Goal: Task Accomplishment & Management: Manage account settings

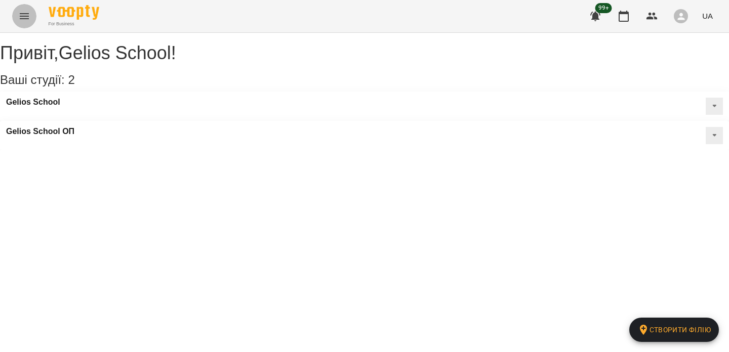
click at [33, 11] on button "Menu" at bounding box center [24, 16] width 24 height 24
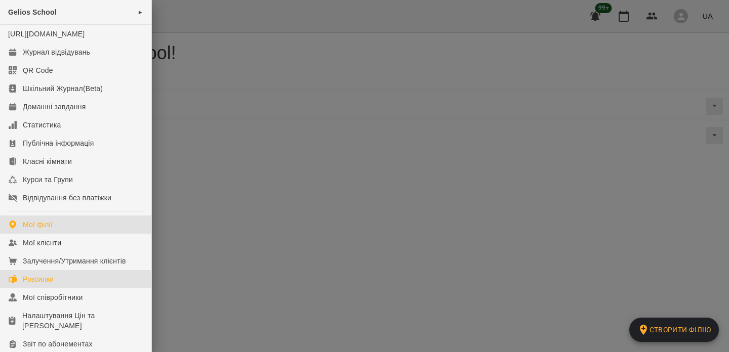
click at [41, 285] on div "Розсилки" at bounding box center [38, 279] width 31 height 10
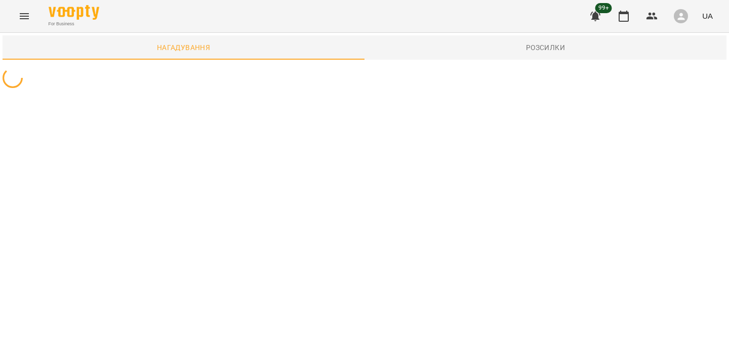
click at [453, 53] on span "Розсилки" at bounding box center [546, 48] width 350 height 12
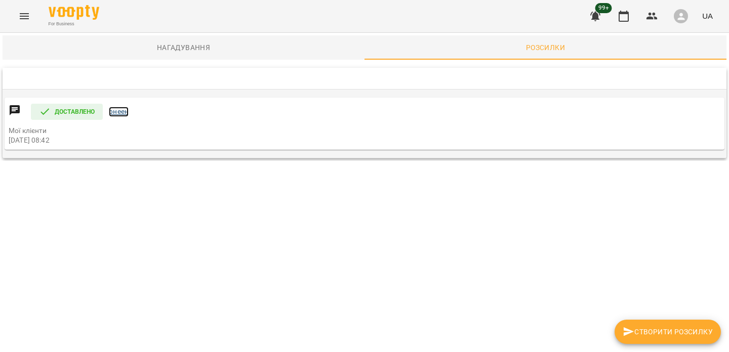
click at [121, 113] on link "рнеен" at bounding box center [119, 112] width 20 height 10
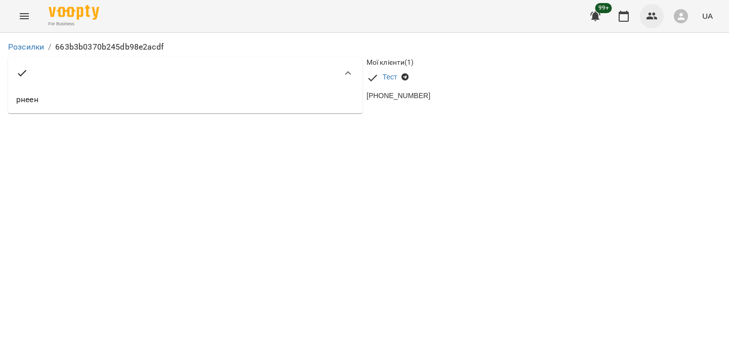
click at [658, 25] on button "button" at bounding box center [652, 16] width 24 height 24
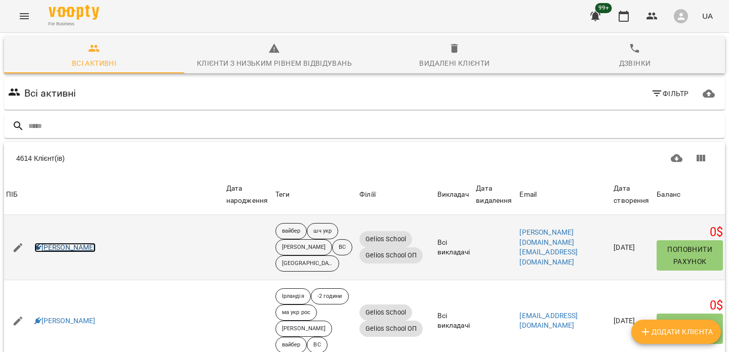
click at [81, 249] on link "Вікторія Поліщук" at bounding box center [64, 248] width 61 height 10
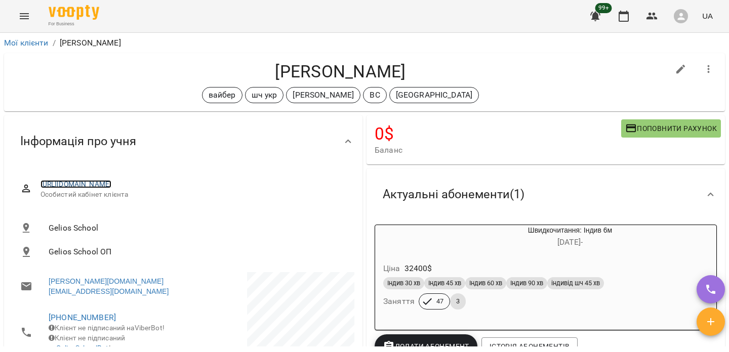
click at [106, 188] on link "[URL][DOMAIN_NAME]" at bounding box center [76, 184] width 71 height 8
click at [331, 41] on ol "Мої клієнти / Вікторія Поліщук" at bounding box center [364, 43] width 721 height 12
click at [112, 188] on link "https://platform.gelios-school.com/client/65d0c78f332c5598ddc2bd28/67be1d0c8af4…" at bounding box center [76, 184] width 71 height 8
click at [112, 188] on link "[URL][DOMAIN_NAME]" at bounding box center [76, 184] width 71 height 8
click at [673, 16] on button "button" at bounding box center [681, 16] width 26 height 26
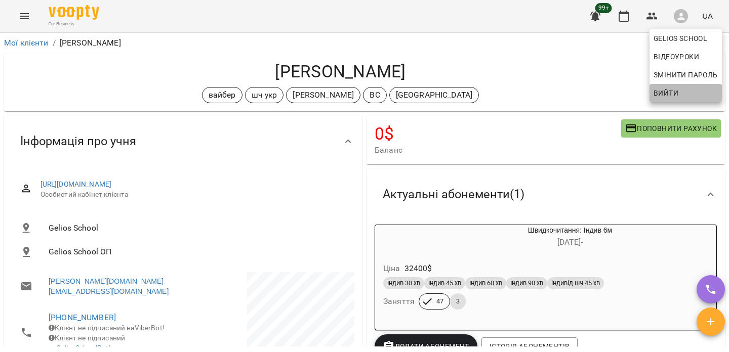
click at [665, 92] on span "Вийти" at bounding box center [666, 93] width 25 height 12
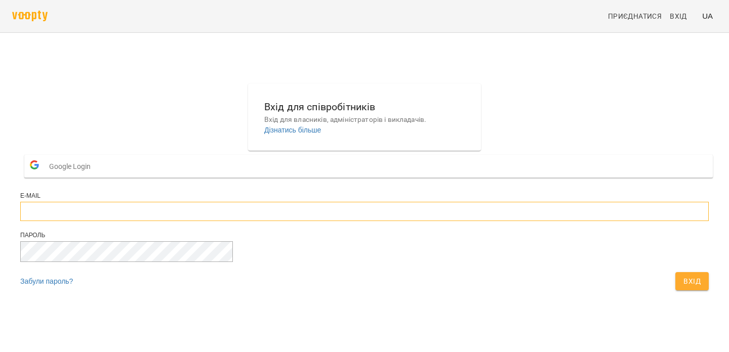
type input "**********"
click at [683, 288] on span "Вхід" at bounding box center [691, 281] width 17 height 12
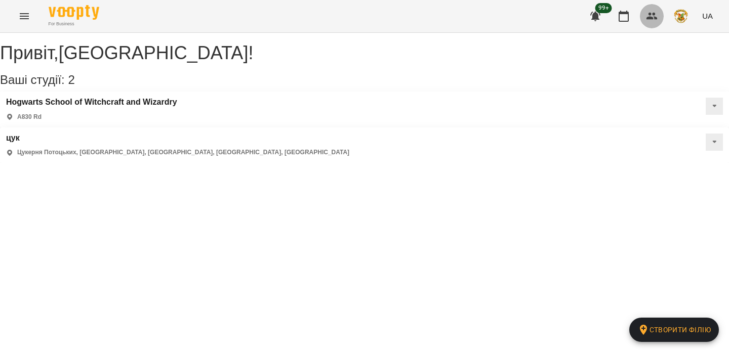
click at [653, 16] on icon "button" at bounding box center [652, 16] width 12 height 12
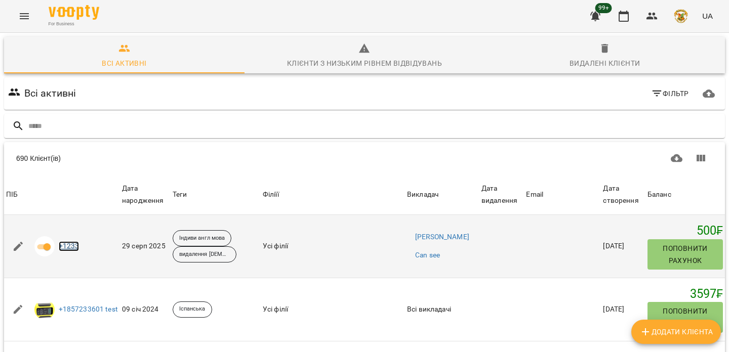
click at [64, 252] on link "+1233" at bounding box center [69, 246] width 21 height 10
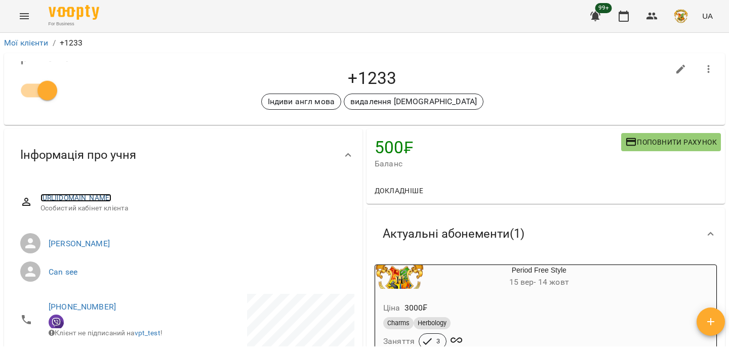
click at [103, 199] on link "https://ch.voopty.com/client/5d6559789c8cbd00064920b4/665eff73a4d3af2f357e8f76" at bounding box center [76, 198] width 71 height 8
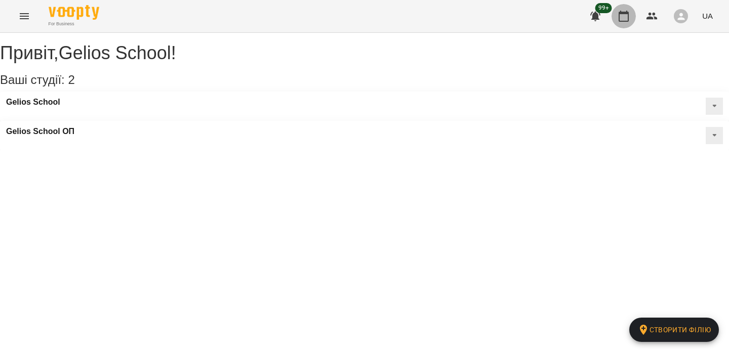
click at [628, 20] on icon "button" at bounding box center [624, 16] width 12 height 12
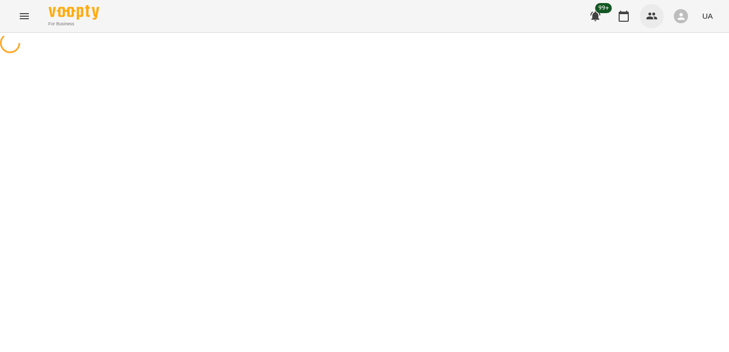
click at [650, 19] on icon "button" at bounding box center [652, 16] width 11 height 7
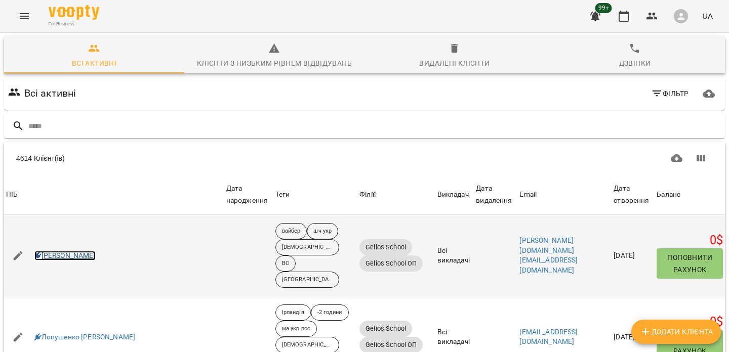
click at [92, 251] on link "Вікторія Поліщук" at bounding box center [64, 256] width 61 height 10
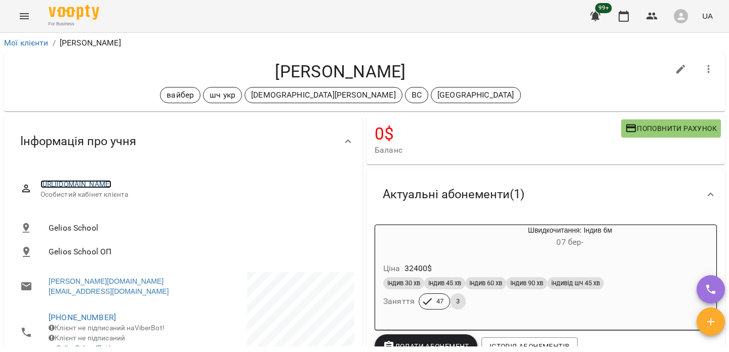
click at [104, 188] on link "[URL][DOMAIN_NAME]" at bounding box center [76, 184] width 71 height 8
click at [91, 186] on link "[URL][DOMAIN_NAME]" at bounding box center [76, 184] width 71 height 8
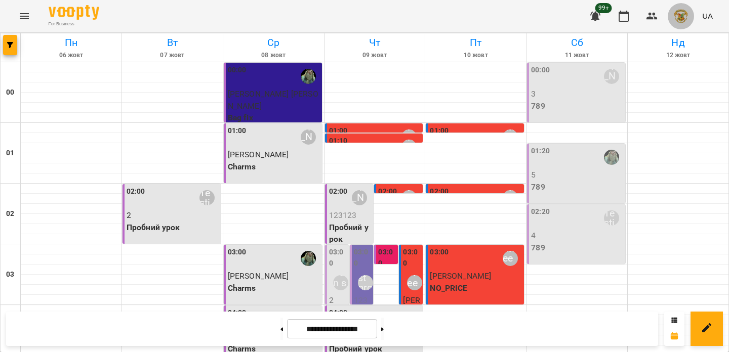
click at [682, 17] on img "button" at bounding box center [681, 16] width 14 height 14
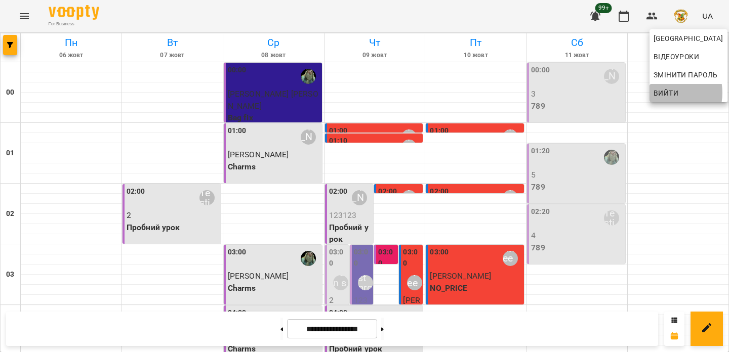
click at [662, 93] on span "Вийти" at bounding box center [666, 93] width 25 height 12
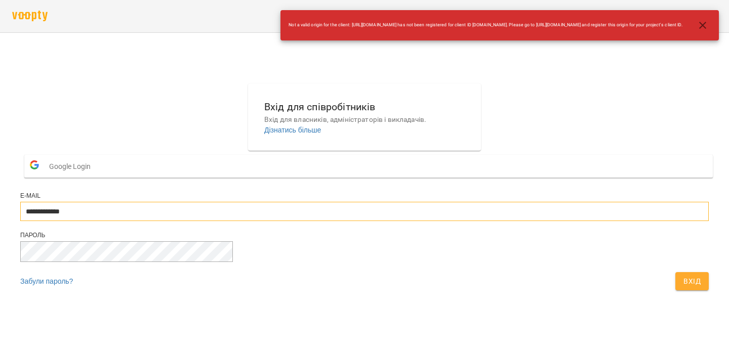
click at [345, 221] on input "**********" at bounding box center [364, 211] width 689 height 19
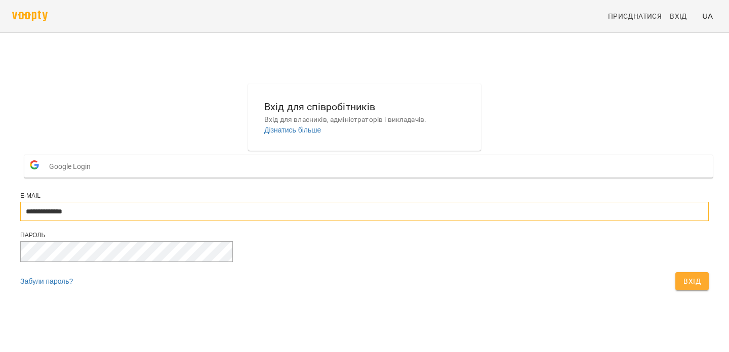
type input "**********"
click at [683, 288] on span "Вхід" at bounding box center [691, 281] width 17 height 12
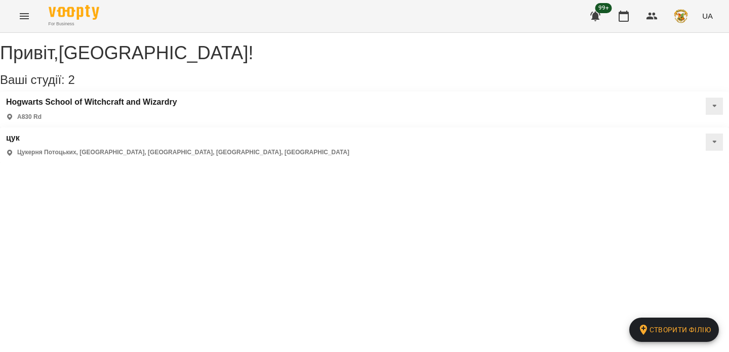
click at [674, 18] on span "button" at bounding box center [681, 16] width 14 height 14
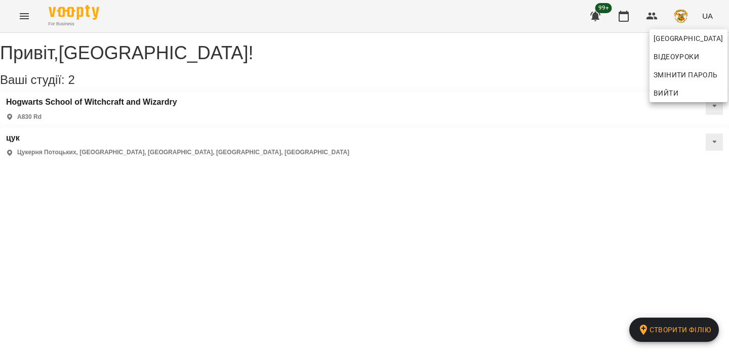
click at [673, 90] on span "Вийти" at bounding box center [666, 93] width 25 height 12
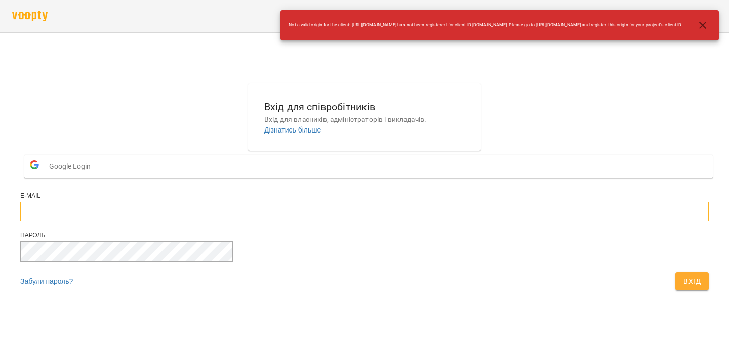
type input "**********"
click at [314, 221] on input "**********" at bounding box center [364, 211] width 689 height 19
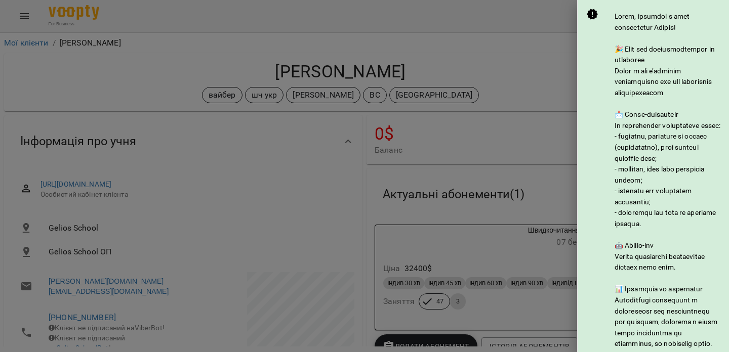
click at [529, 31] on div at bounding box center [364, 176] width 729 height 352
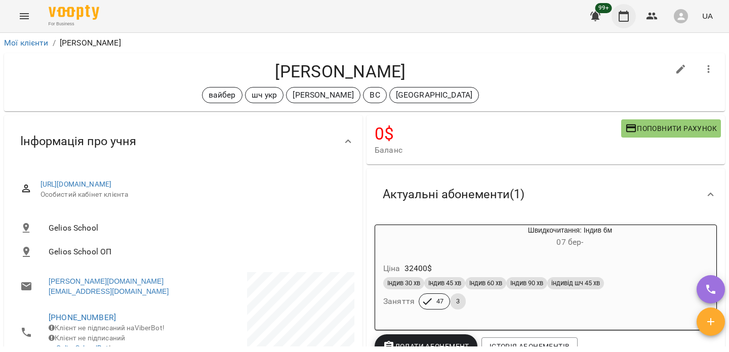
click at [627, 17] on icon "button" at bounding box center [624, 16] width 12 height 12
